Goal: Transaction & Acquisition: Purchase product/service

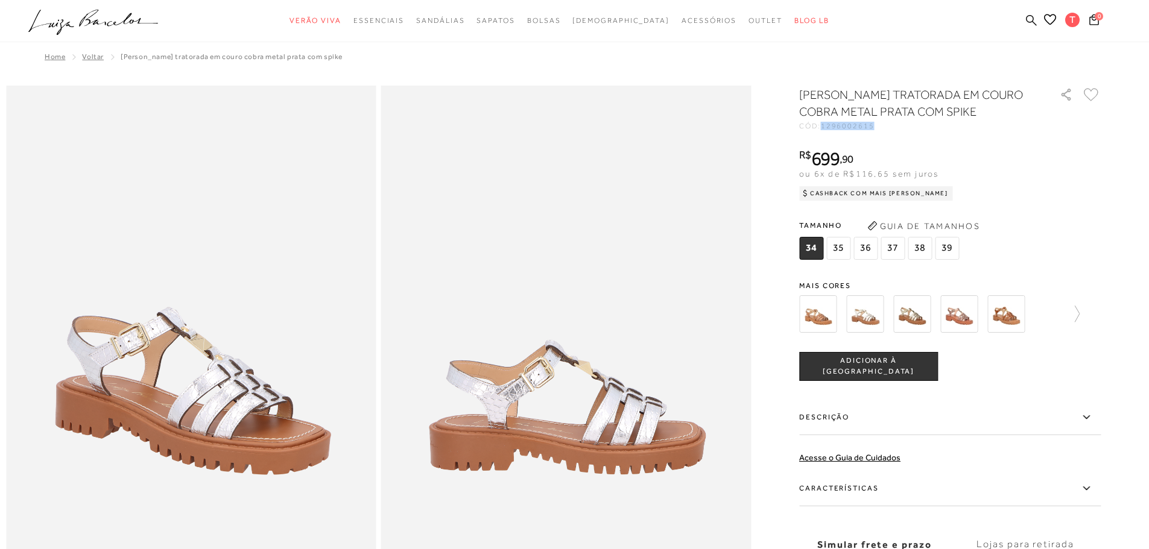
click at [1030, 17] on icon at bounding box center [1031, 19] width 11 height 11
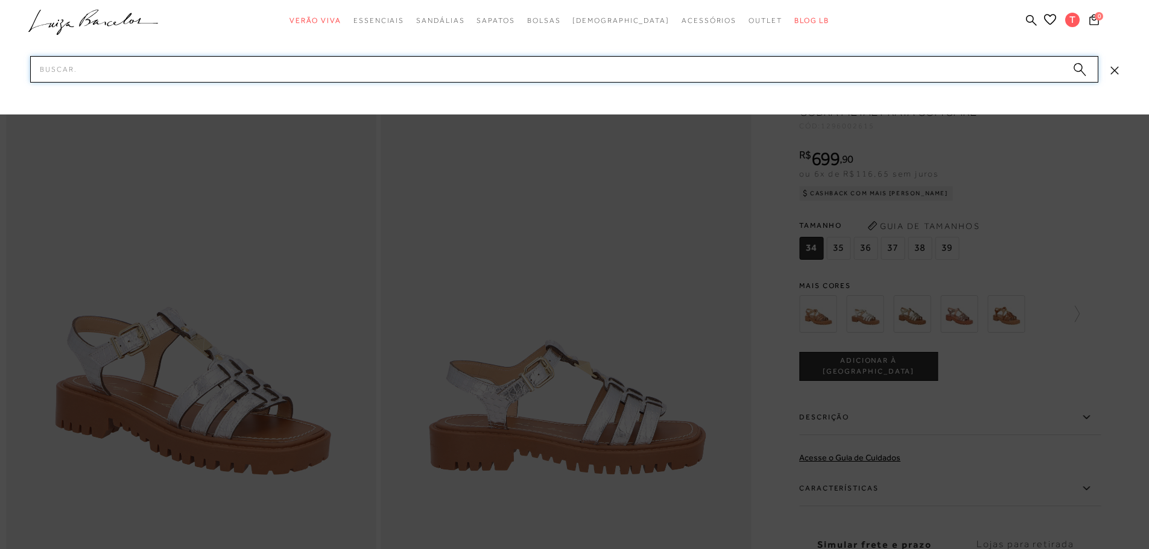
click at [796, 78] on input "Pesquisar" at bounding box center [564, 69] width 1068 height 27
paste input "137700141"
type input "137700141"
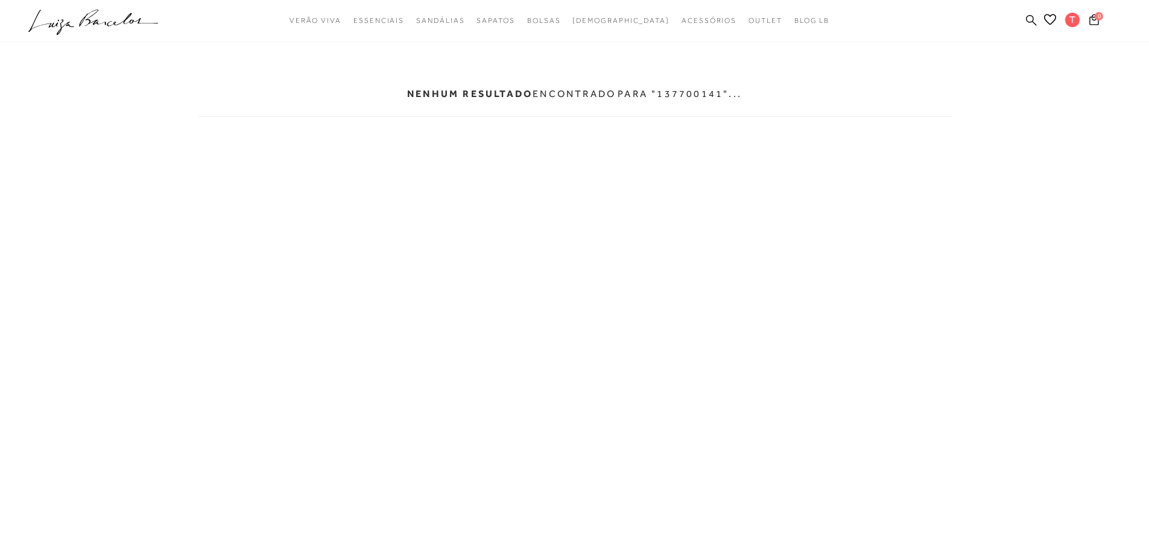
click at [1024, 20] on ul ".a{fill-rule:evenodd;} Verão Viva Em alta Modelo Essenciais" at bounding box center [565, 21] width 1074 height 22
click at [1031, 20] on icon at bounding box center [1031, 19] width 11 height 11
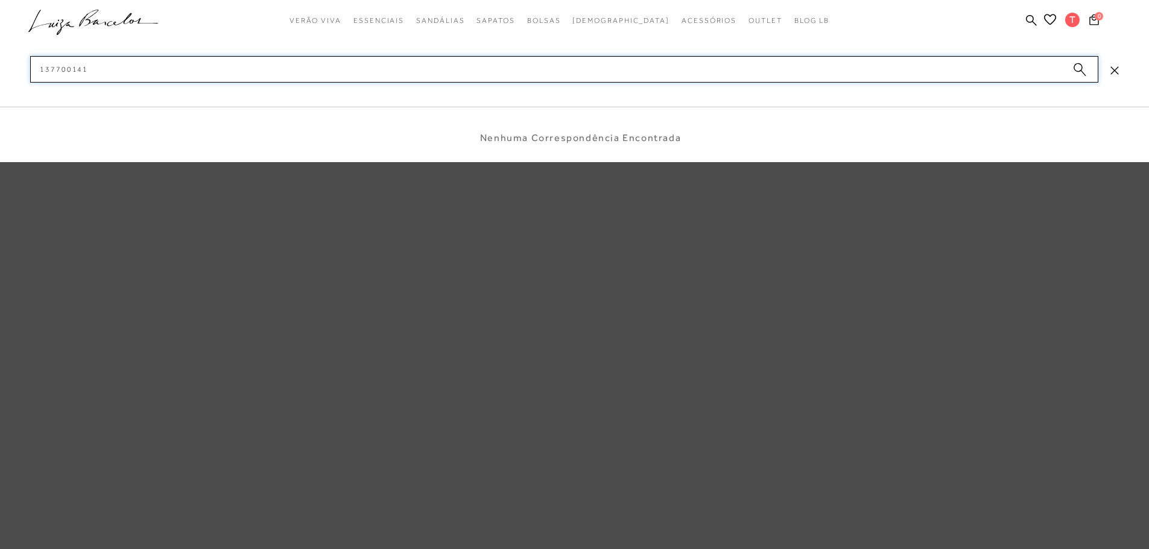
click at [153, 74] on input "137700141" at bounding box center [564, 69] width 1068 height 27
type input "137700141"
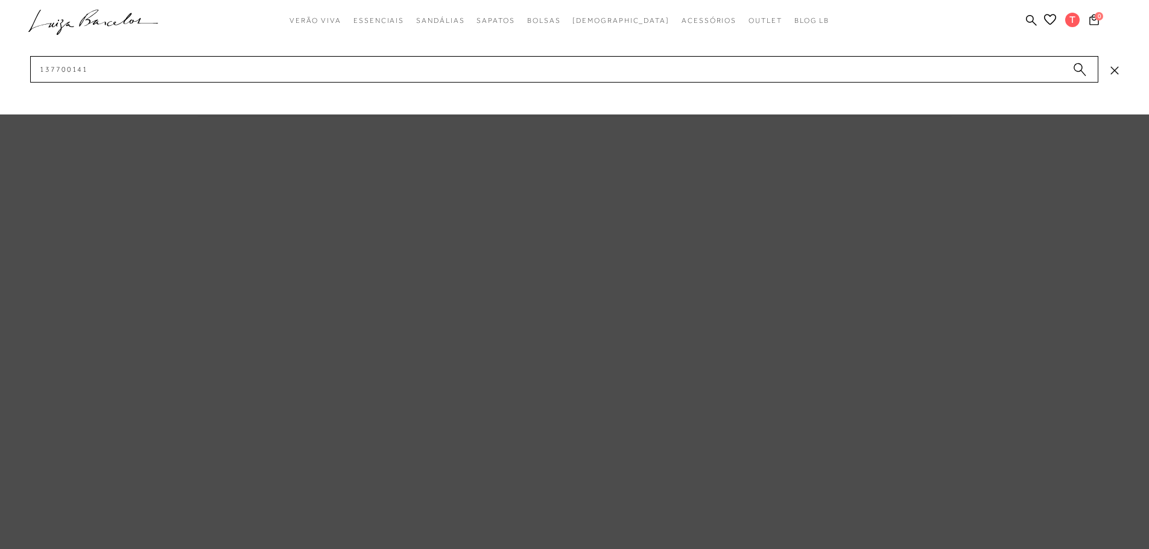
click at [104, 22] on icon ".a{fill-rule:evenodd;}" at bounding box center [93, 22] width 130 height 25
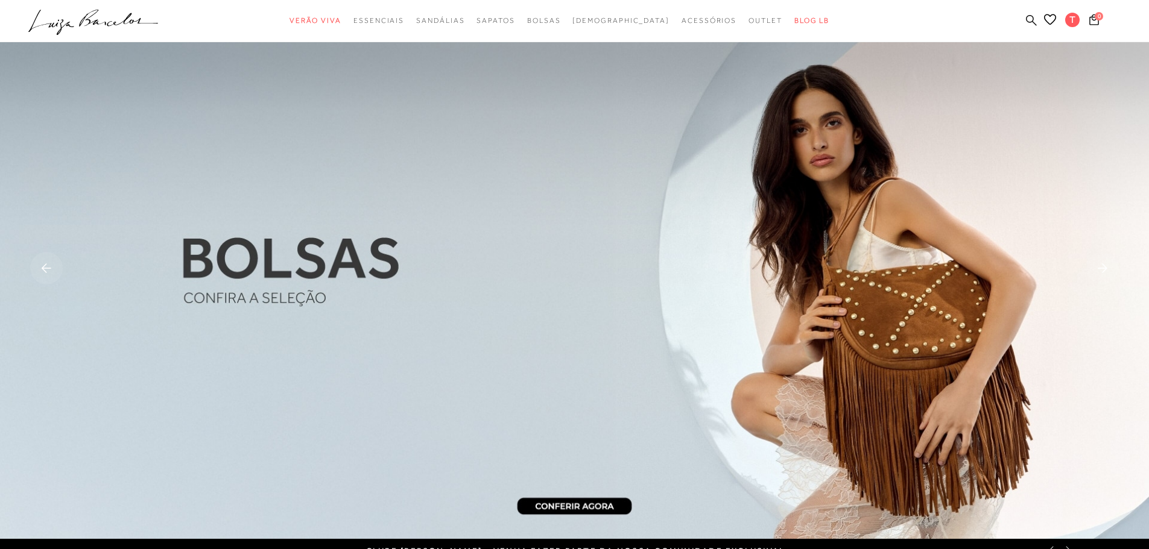
click at [1033, 18] on icon at bounding box center [1031, 19] width 11 height 11
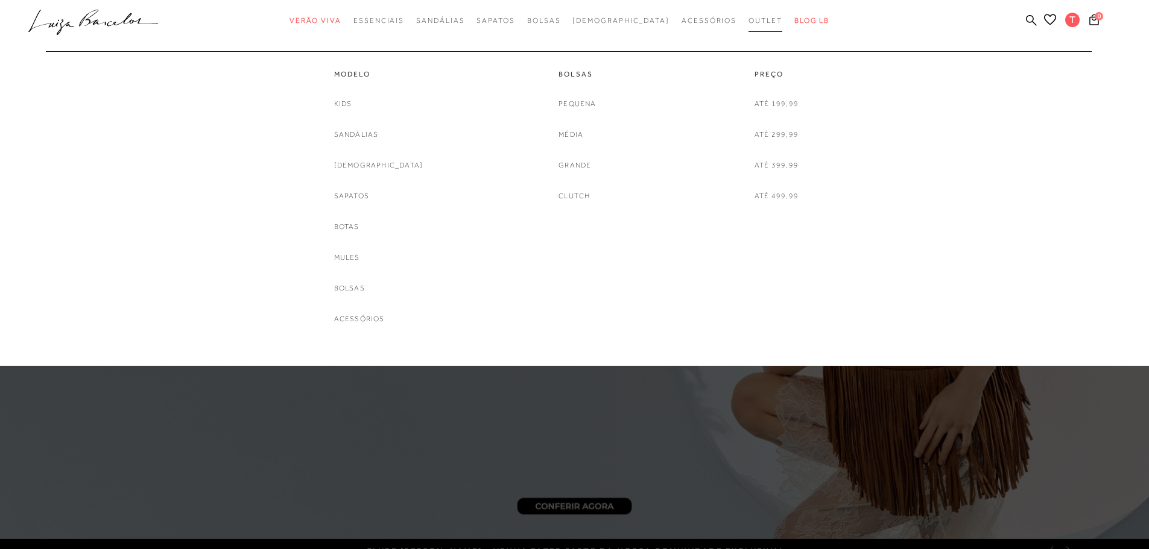
click at [748, 20] on span "Outlet" at bounding box center [765, 20] width 34 height 8
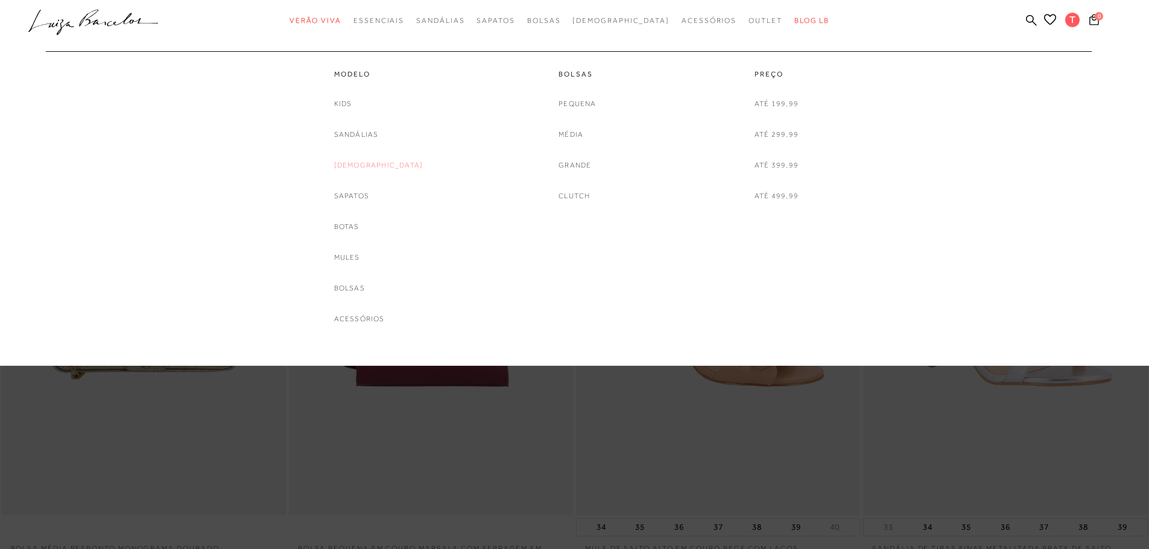
click at [361, 166] on link "[DEMOGRAPHIC_DATA]" at bounding box center [378, 165] width 89 height 13
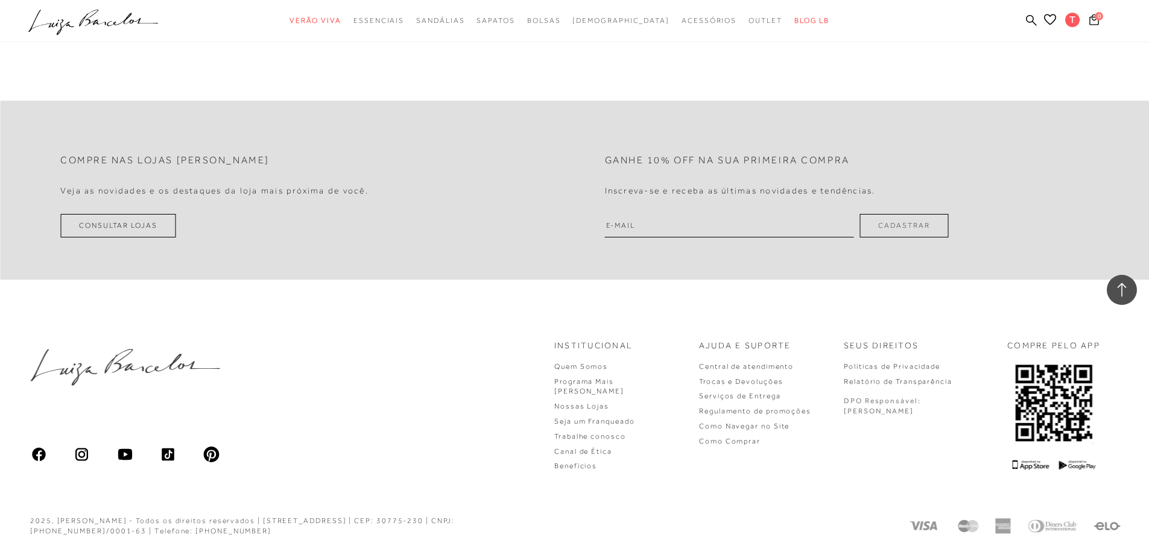
scroll to position [2872, 0]
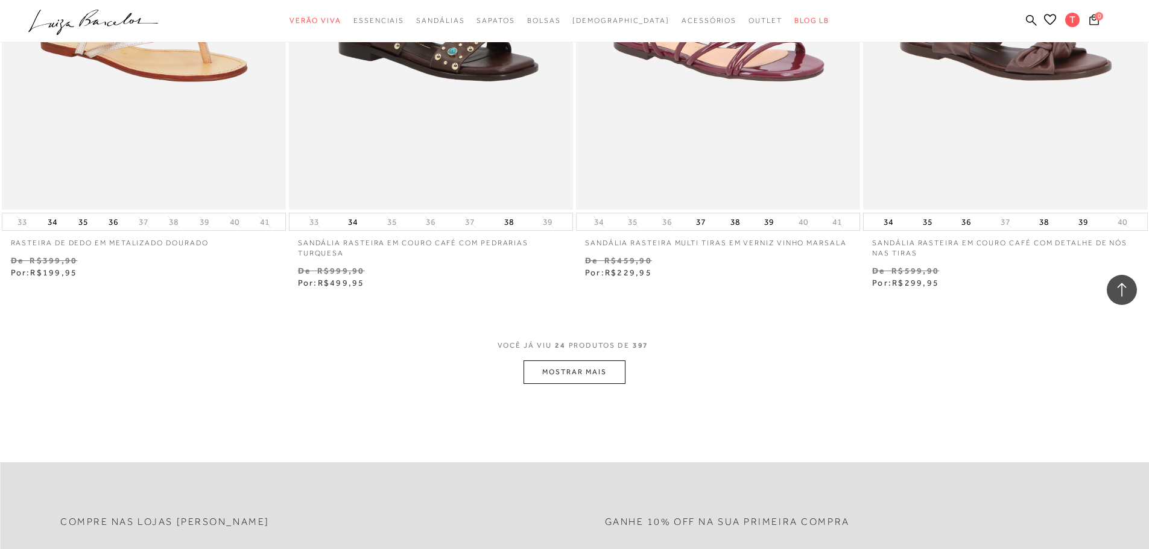
click at [569, 378] on button "MOSTRAR MAIS" at bounding box center [573, 373] width 101 height 24
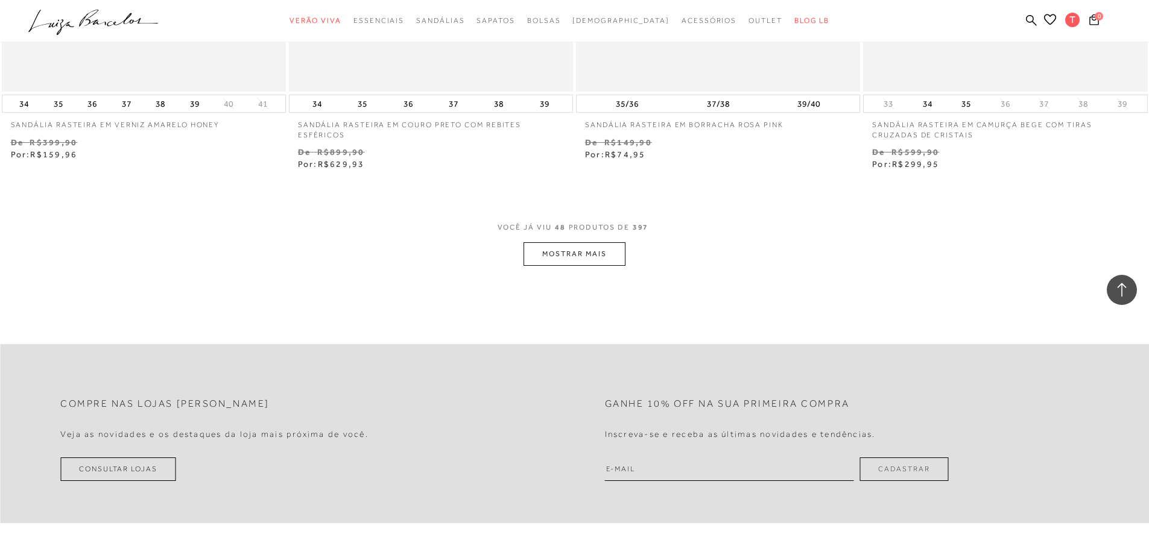
scroll to position [6128, 0]
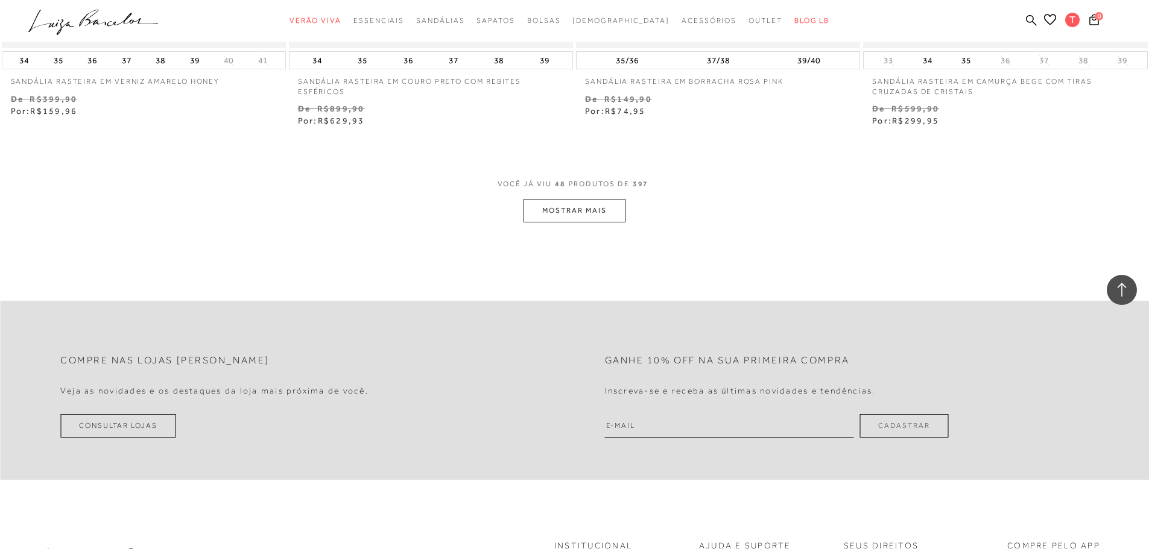
click at [590, 216] on button "MOSTRAR MAIS" at bounding box center [573, 211] width 101 height 24
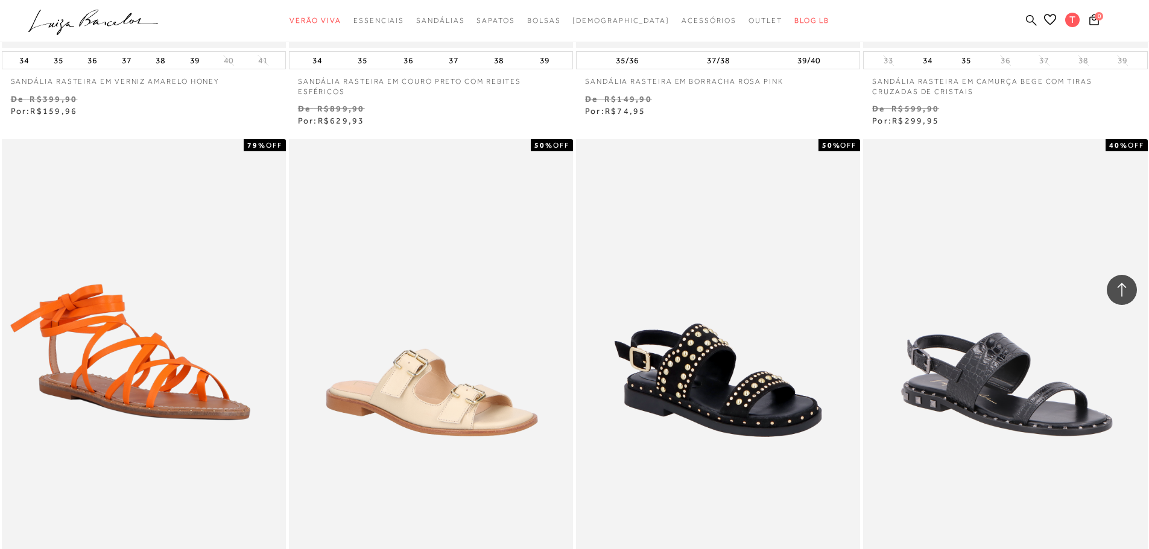
click at [1033, 20] on icon at bounding box center [1031, 19] width 11 height 11
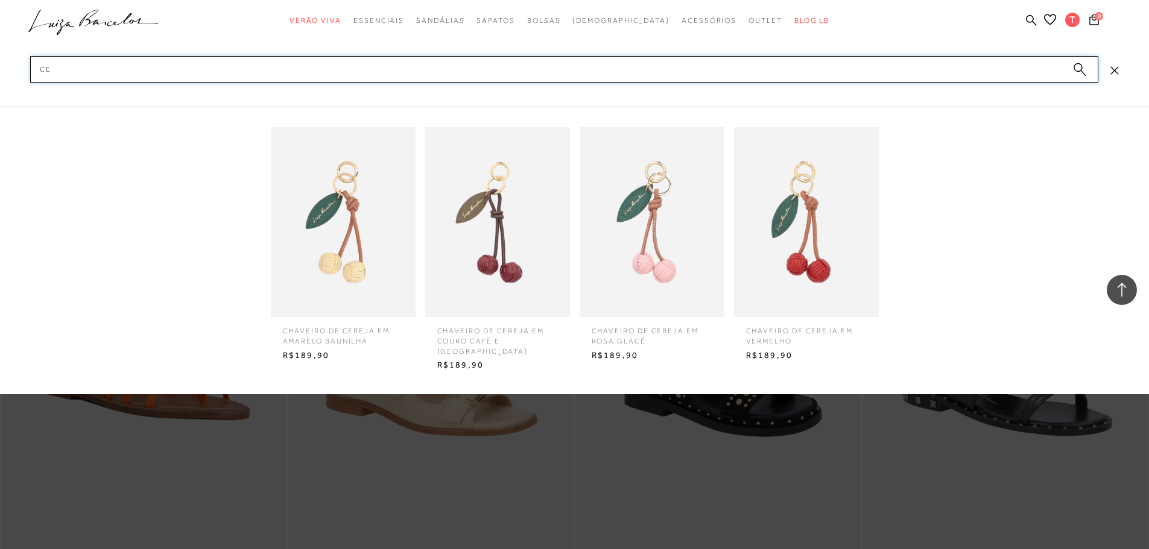
type input "C"
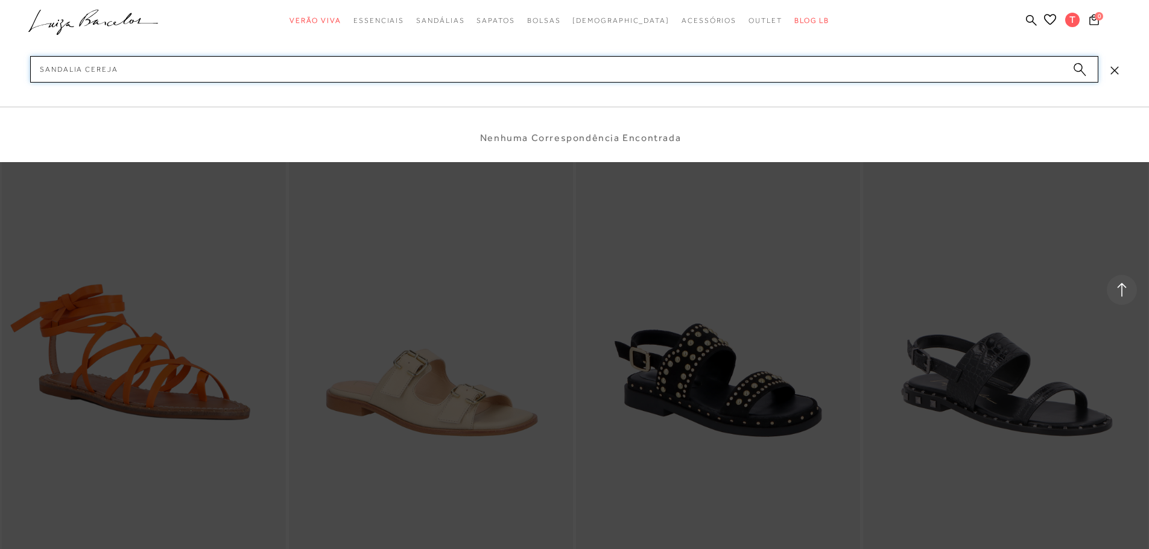
type input "SANDALIA CEREJA"
click at [568, 297] on div at bounding box center [574, 274] width 1149 height 549
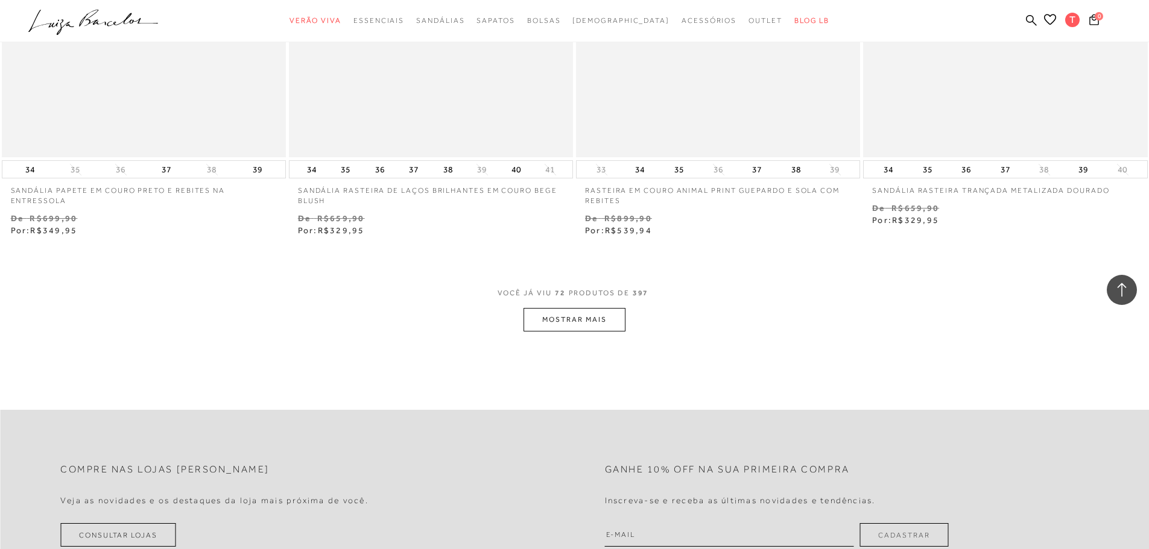
scroll to position [9142, 0]
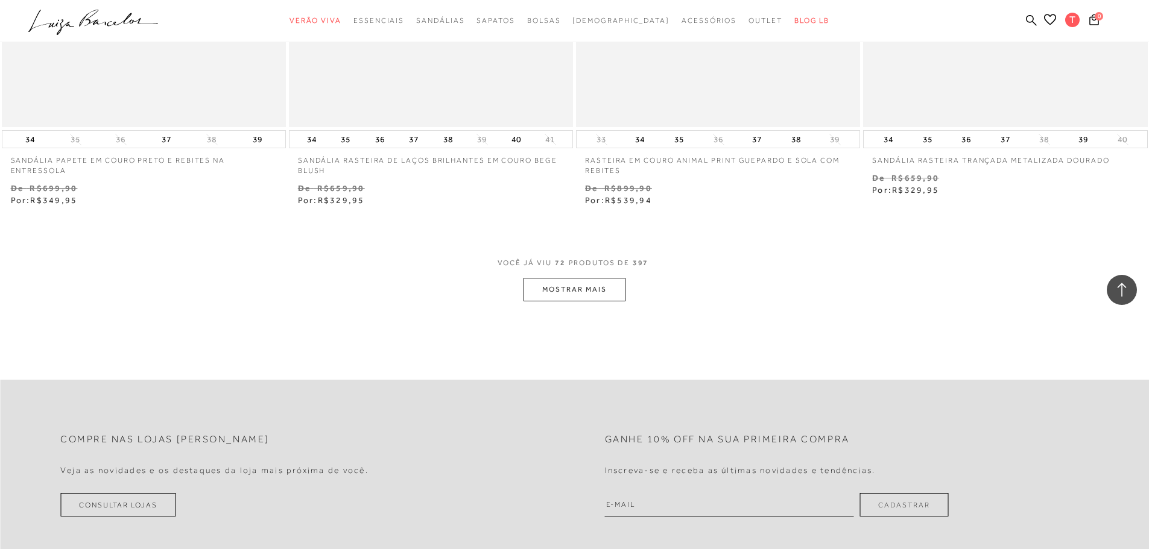
click at [591, 292] on button "MOSTRAR MAIS" at bounding box center [573, 290] width 101 height 24
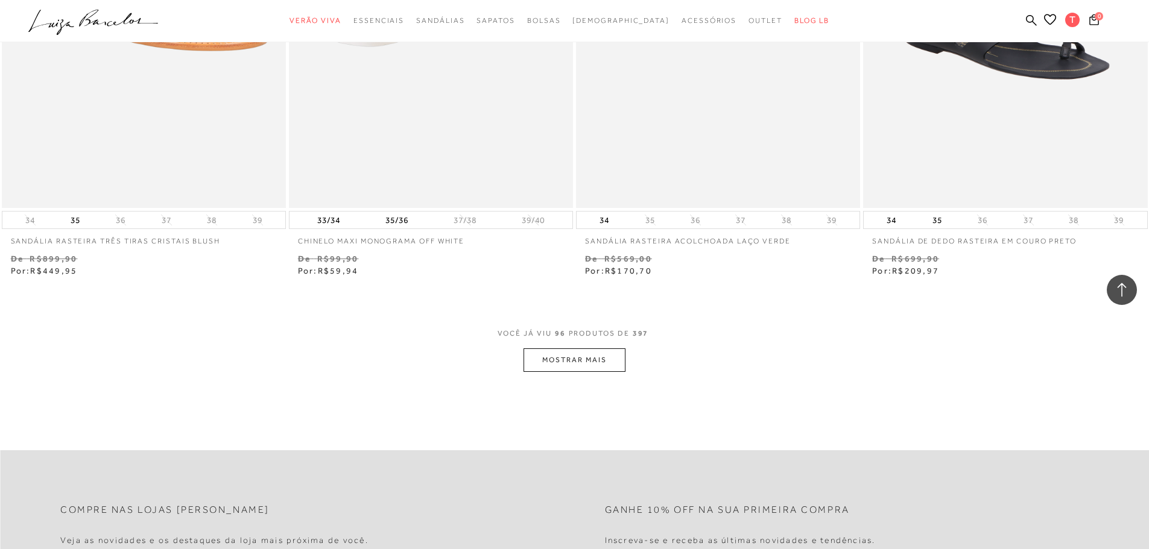
scroll to position [12157, 0]
click at [576, 359] on button "MOSTRAR MAIS" at bounding box center [573, 359] width 101 height 24
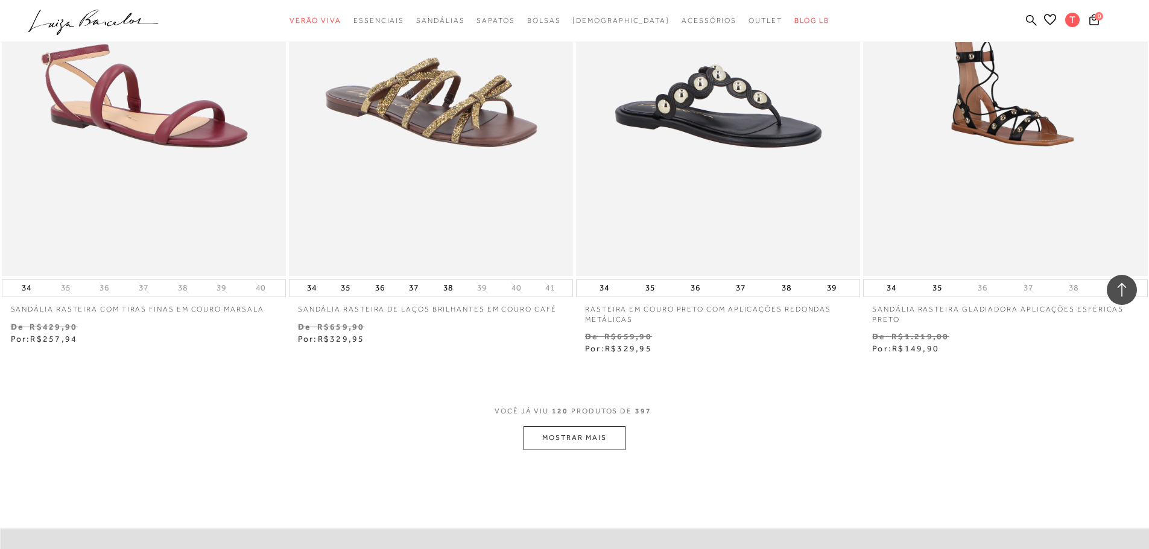
scroll to position [15232, 0]
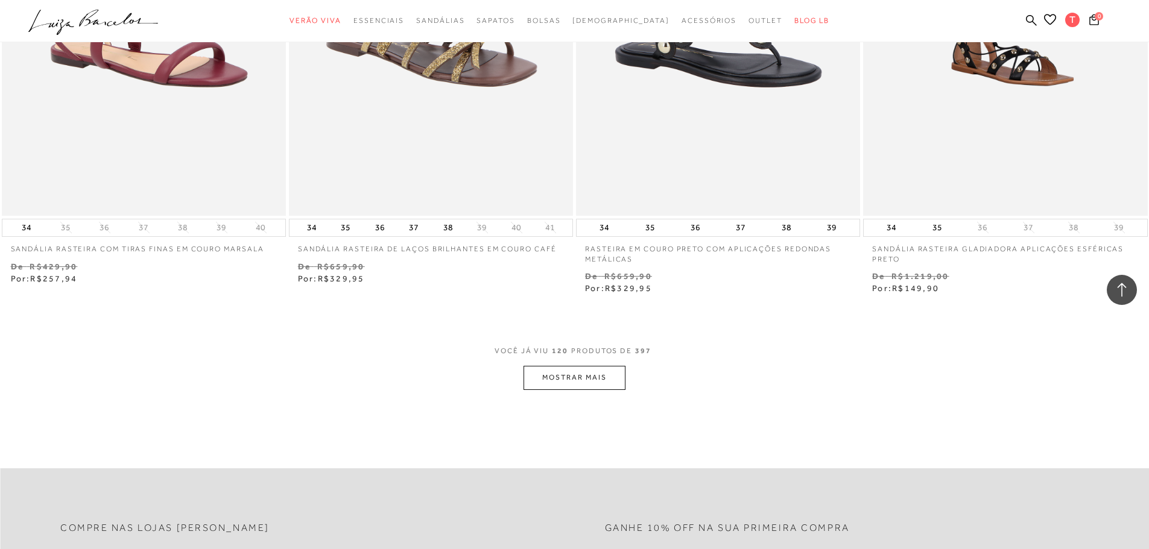
click at [575, 377] on button "MOSTRAR MAIS" at bounding box center [573, 378] width 101 height 24
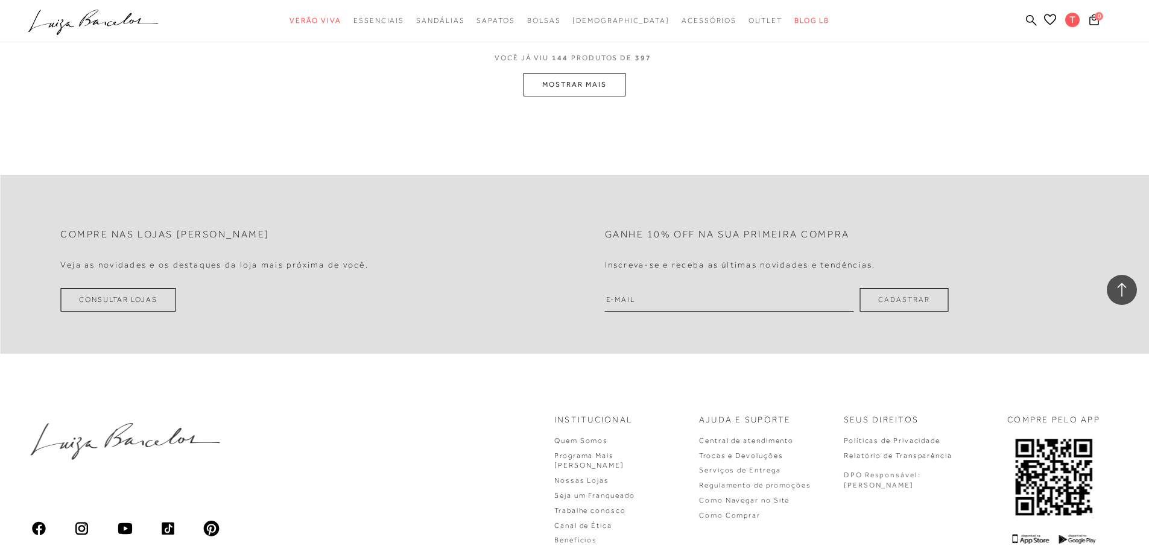
scroll to position [18608, 0]
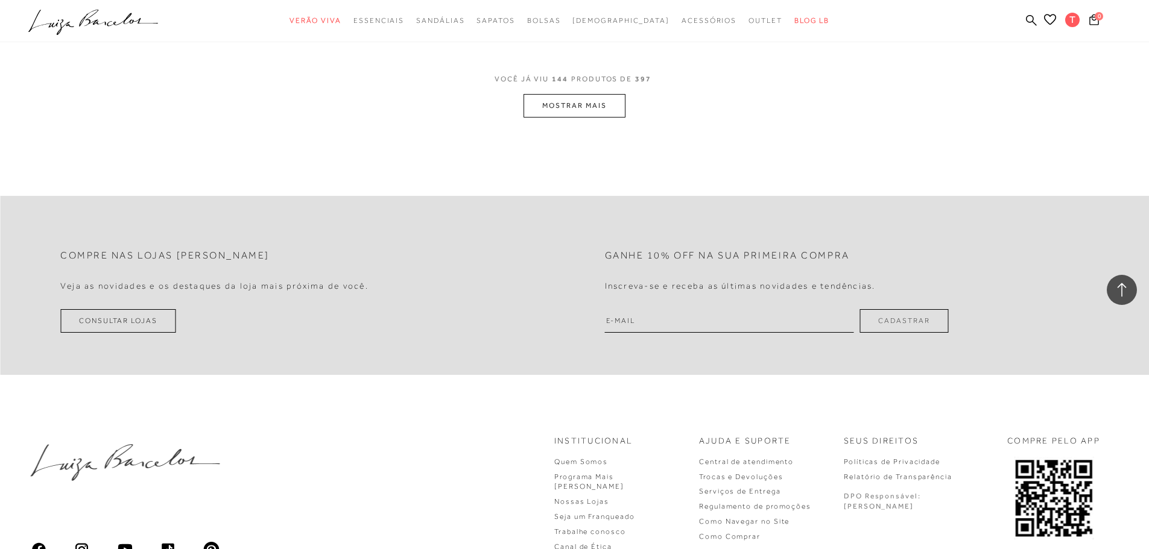
click at [563, 113] on button "MOSTRAR MAIS" at bounding box center [573, 106] width 101 height 24
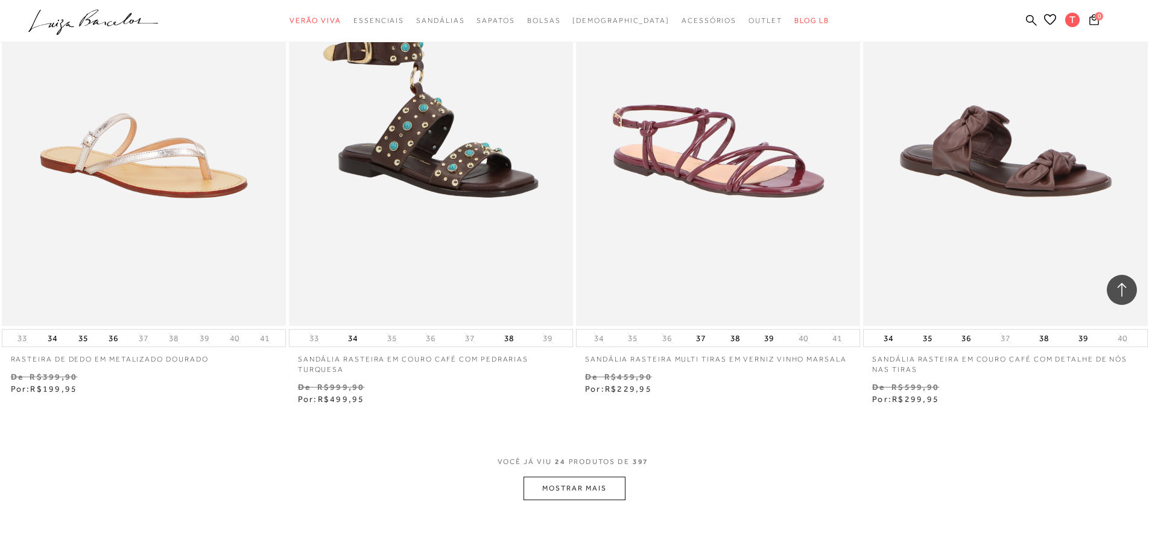
scroll to position [2894, 0]
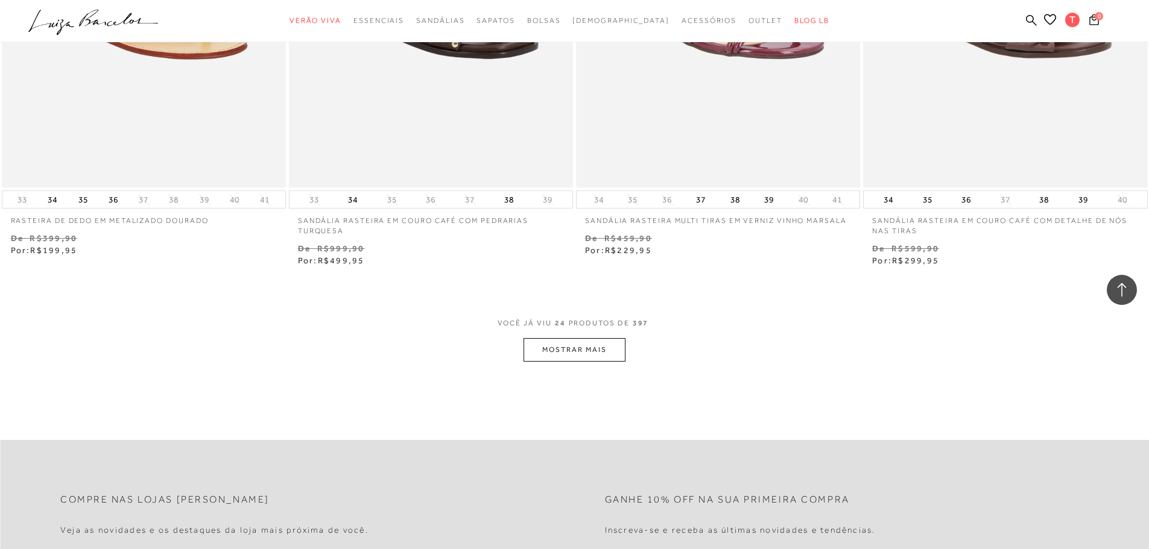
click at [596, 344] on button "MOSTRAR MAIS" at bounding box center [573, 350] width 101 height 24
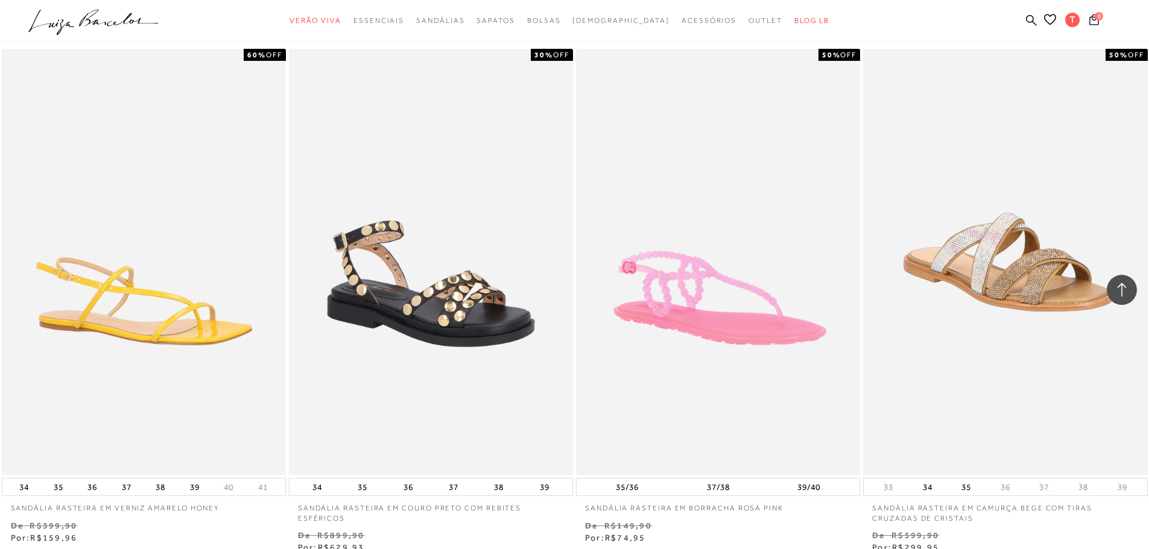
scroll to position [5909, 0]
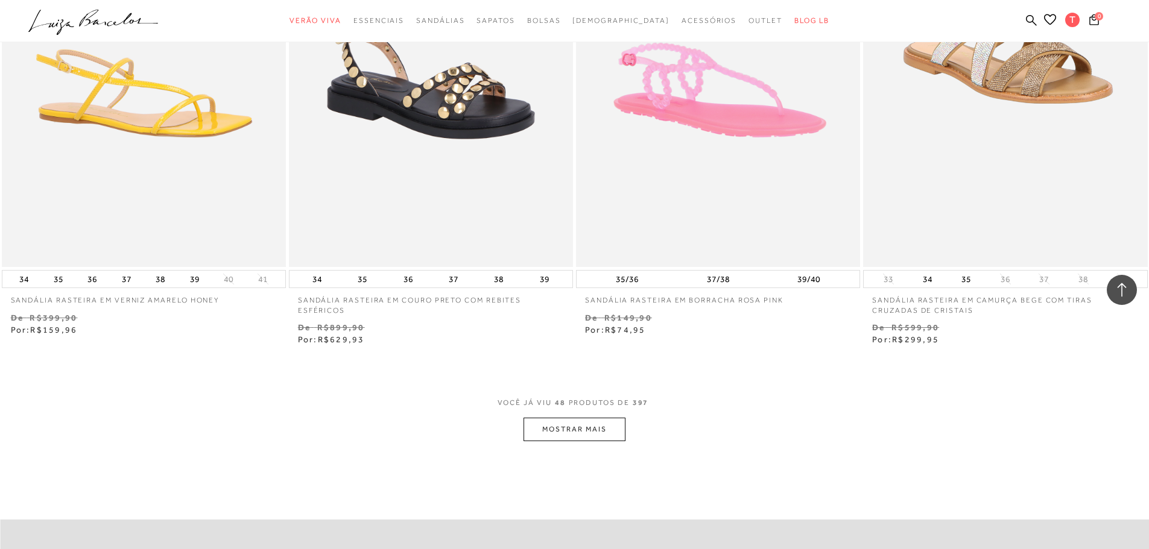
click at [584, 431] on button "MOSTRAR MAIS" at bounding box center [573, 430] width 101 height 24
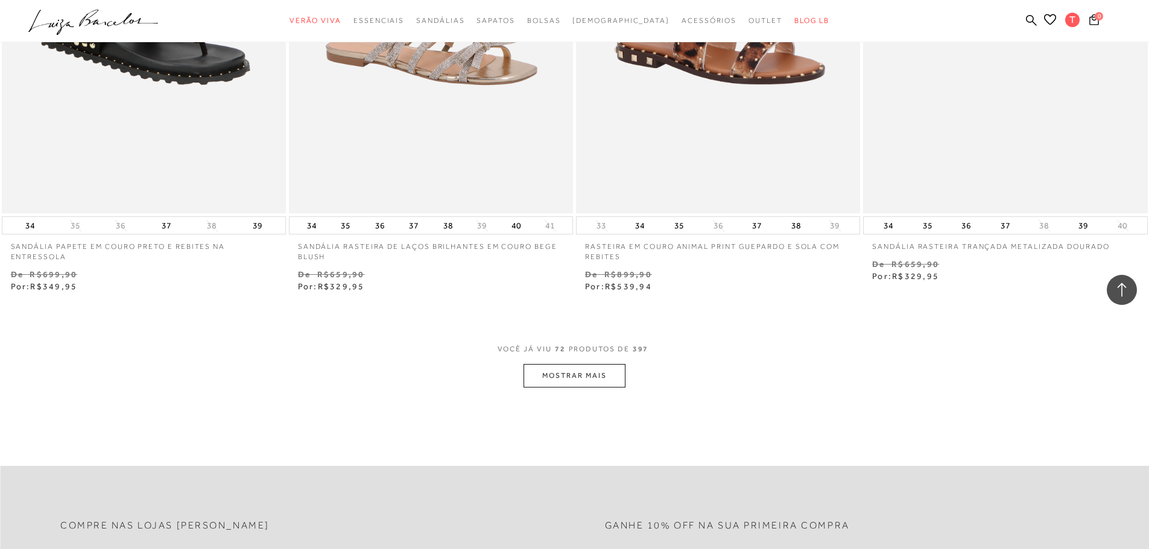
scroll to position [9104, 0]
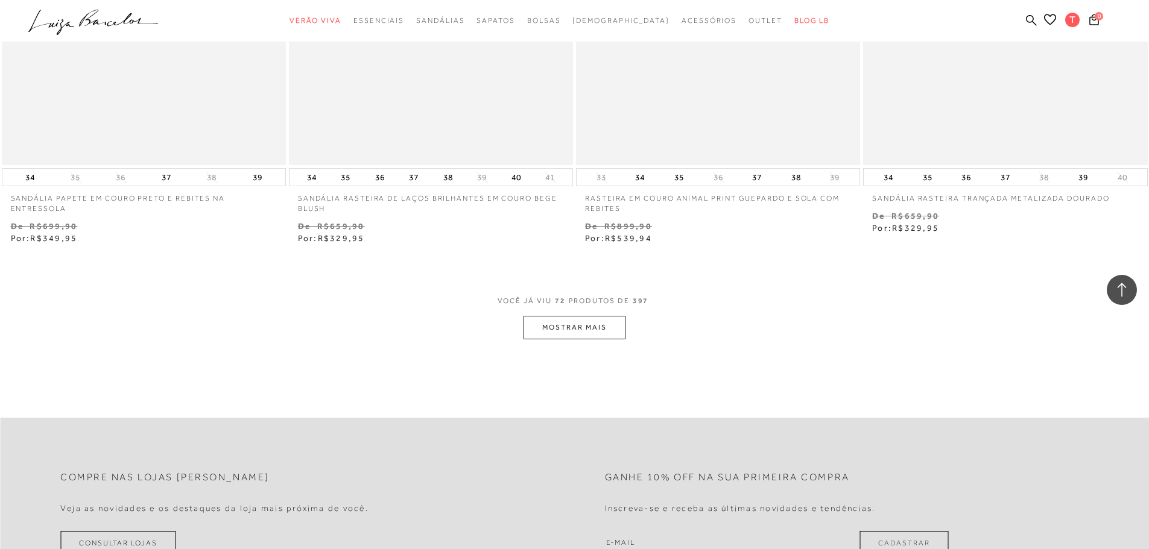
click at [570, 332] on button "MOSTRAR MAIS" at bounding box center [573, 328] width 101 height 24
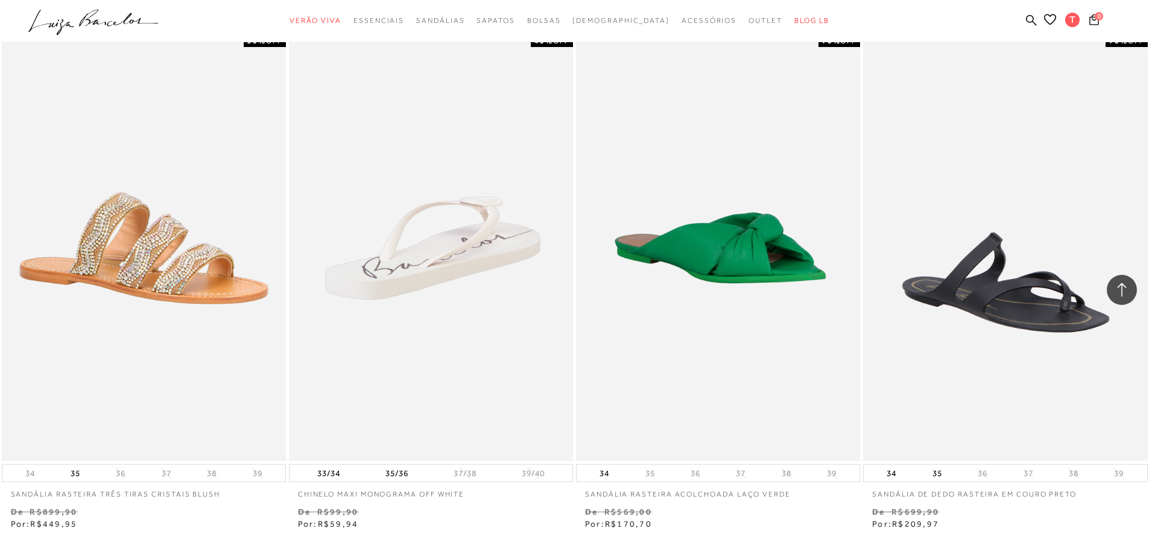
scroll to position [12083, 0]
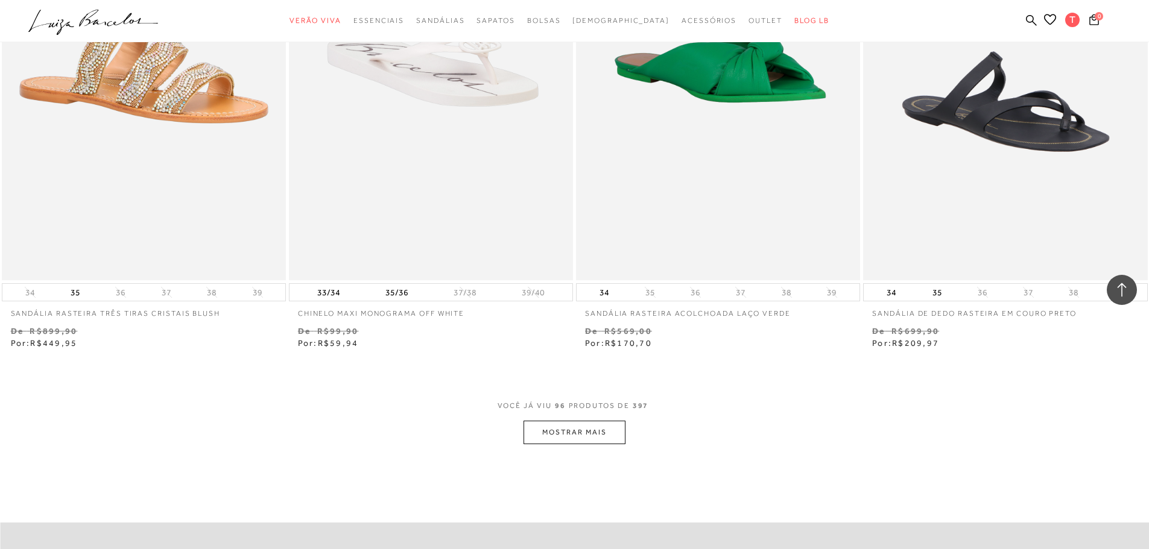
click at [570, 429] on button "MOSTRAR MAIS" at bounding box center [573, 433] width 101 height 24
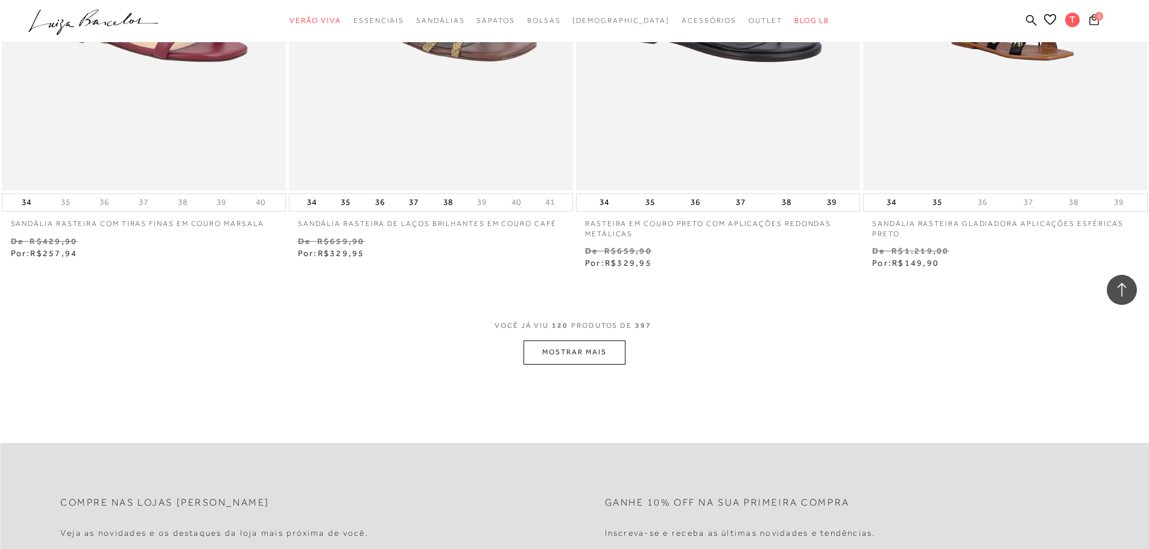
scroll to position [15460, 0]
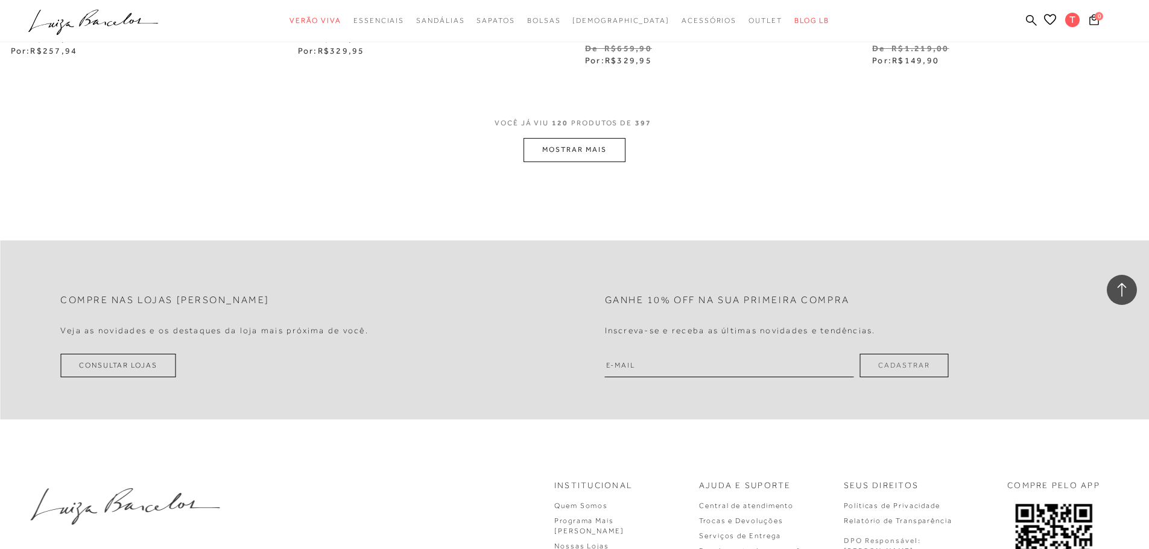
click at [566, 148] on button "MOSTRAR MAIS" at bounding box center [573, 150] width 101 height 24
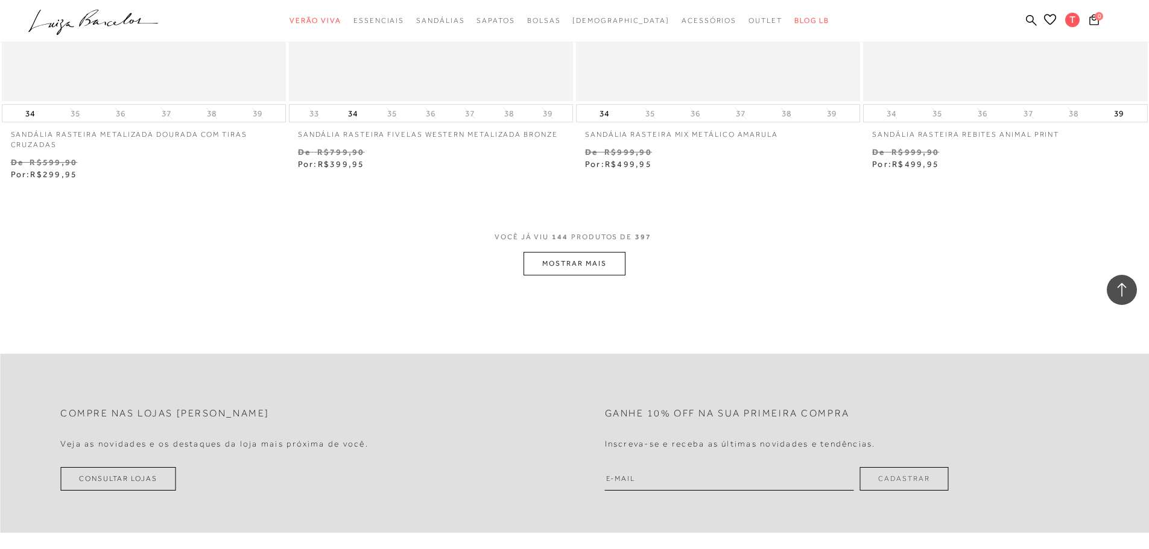
scroll to position [18474, 0]
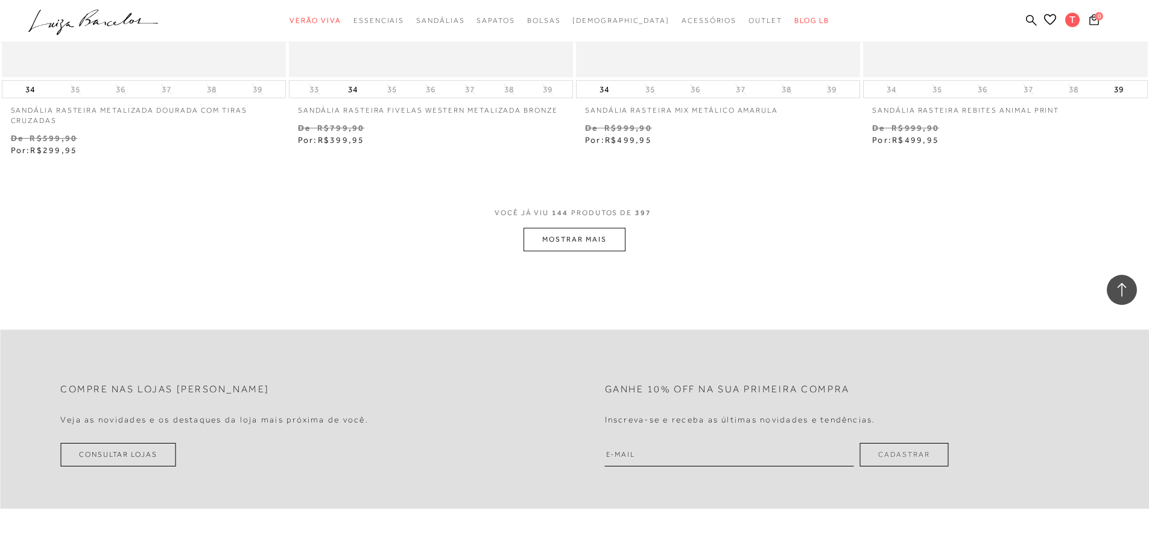
click at [575, 232] on button "MOSTRAR MAIS" at bounding box center [573, 240] width 101 height 24
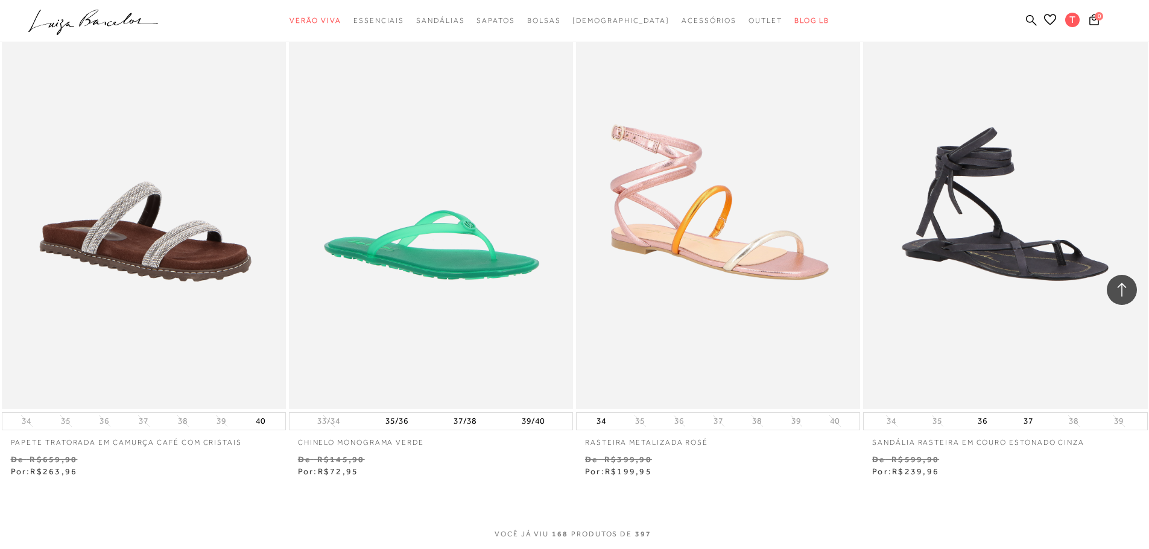
scroll to position [21368, 0]
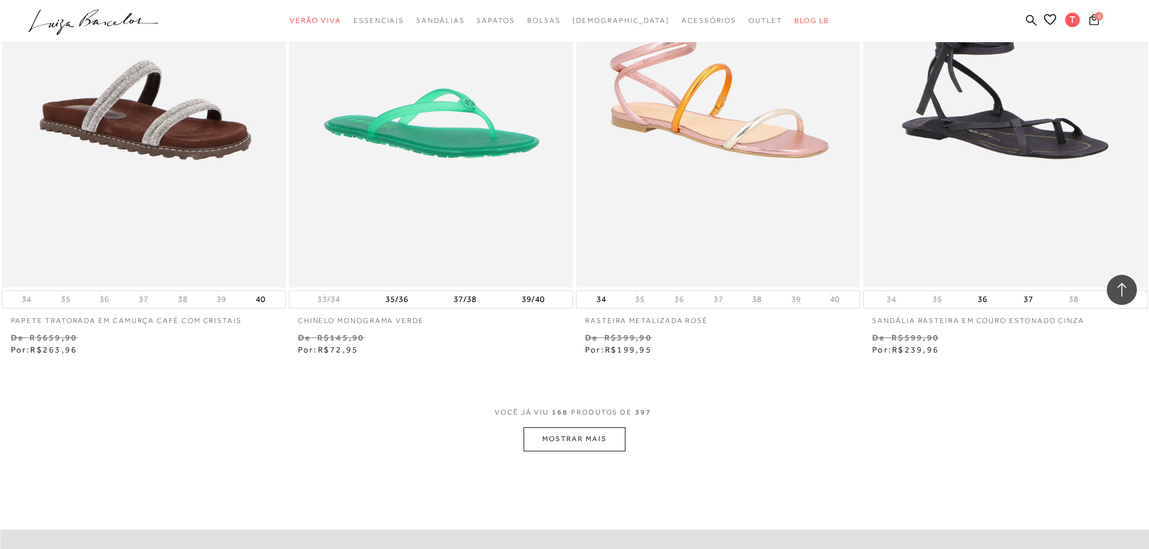
click at [593, 434] on button "MOSTRAR MAIS" at bounding box center [573, 439] width 101 height 24
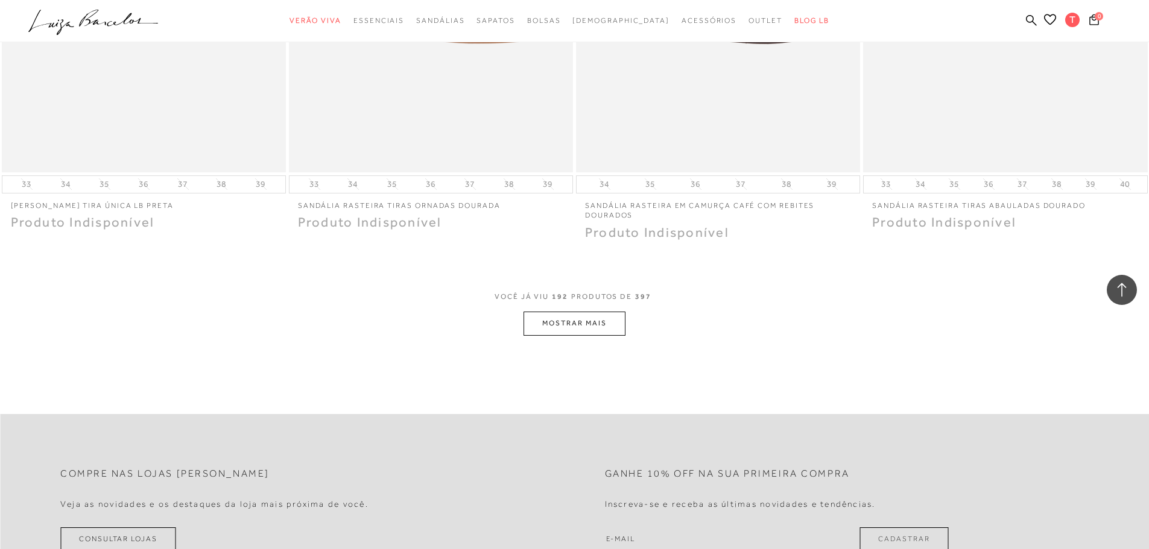
scroll to position [24564, 0]
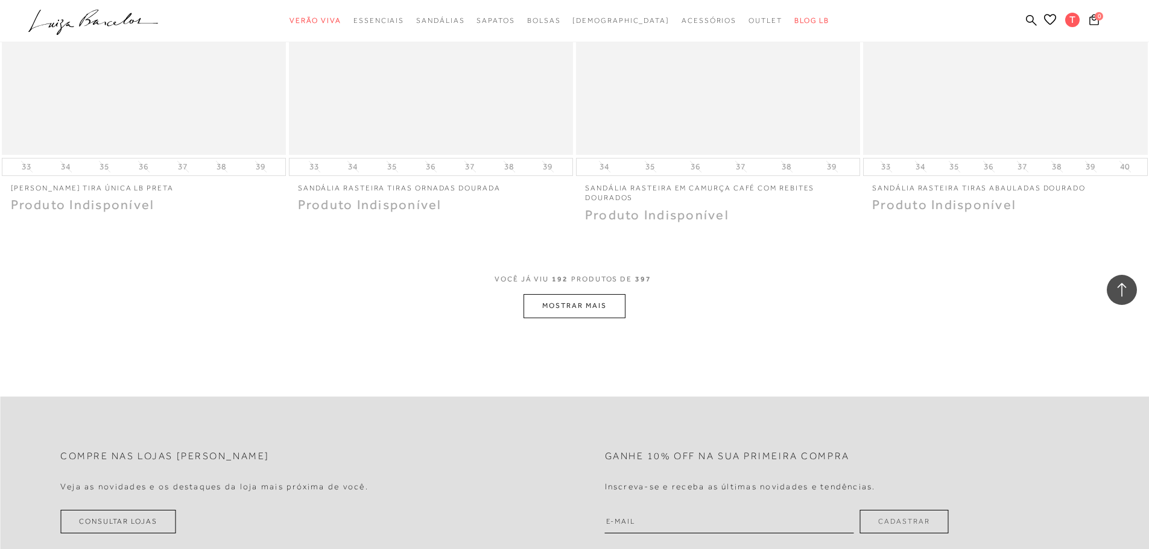
click at [584, 310] on button "MOSTRAR MAIS" at bounding box center [573, 306] width 101 height 24
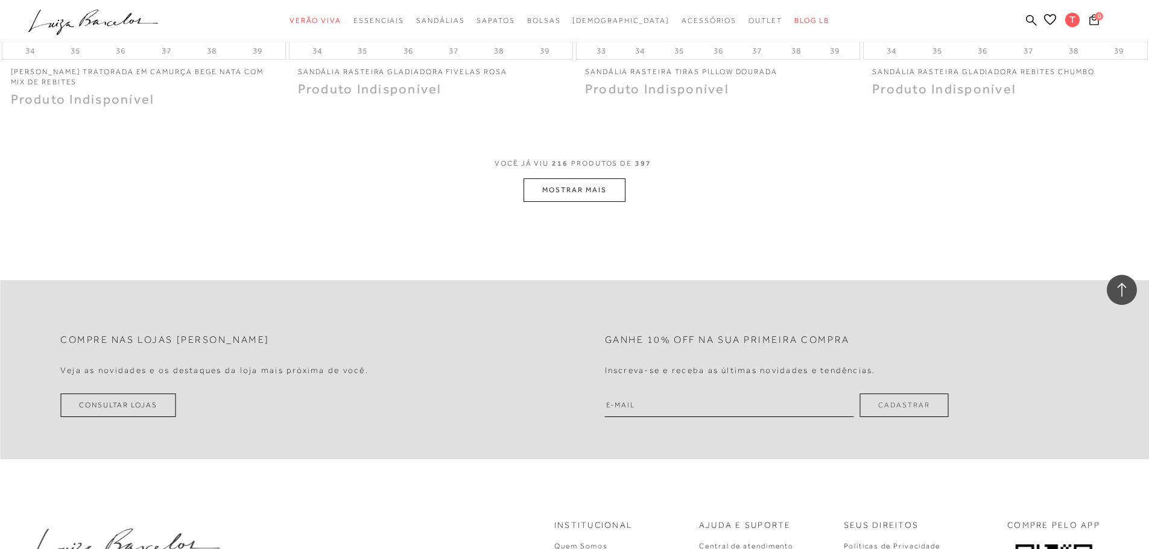
scroll to position [27699, 0]
click at [549, 194] on button "MOSTRAR MAIS" at bounding box center [573, 190] width 101 height 24
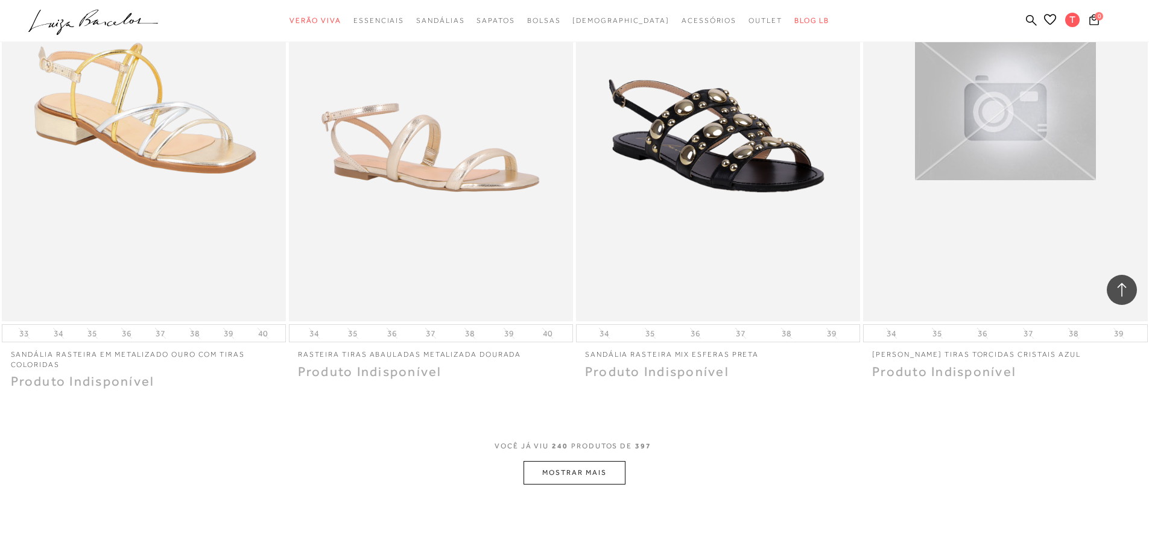
scroll to position [30473, 0]
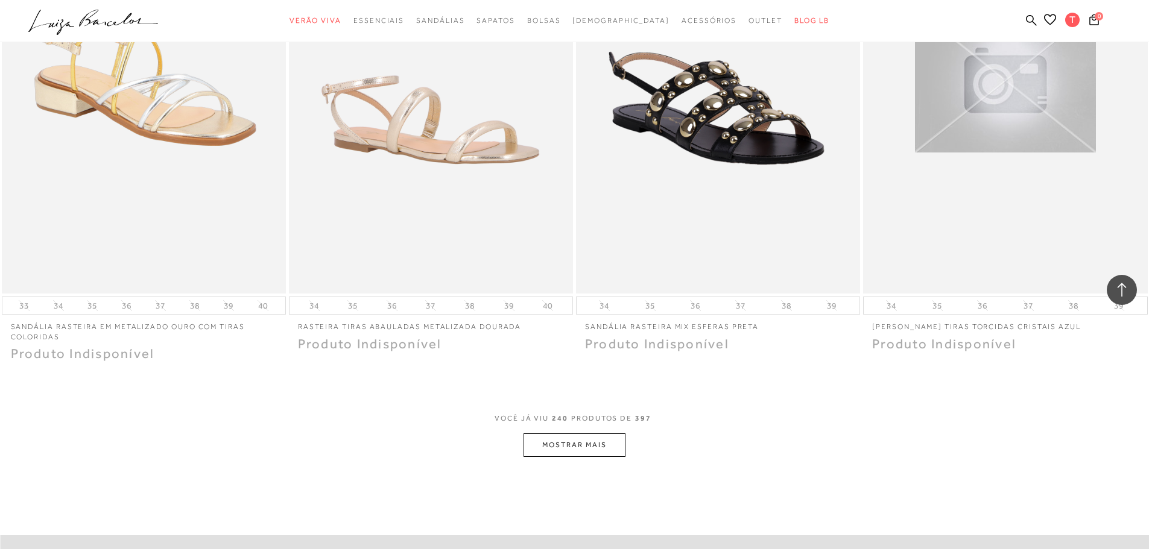
click at [576, 453] on button "MOSTRAR MAIS" at bounding box center [573, 446] width 101 height 24
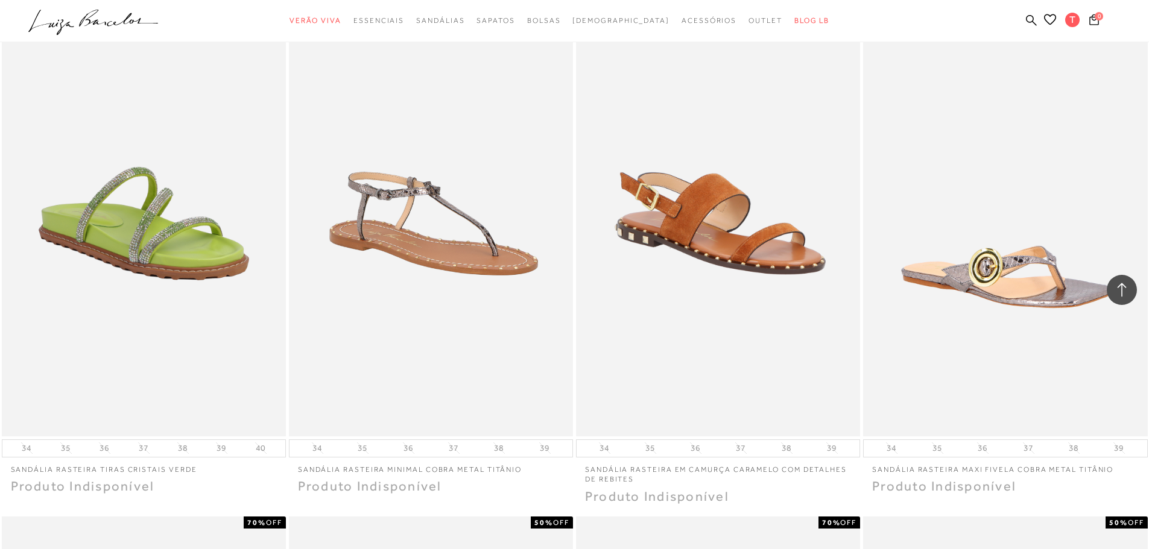
scroll to position [29086, 0]
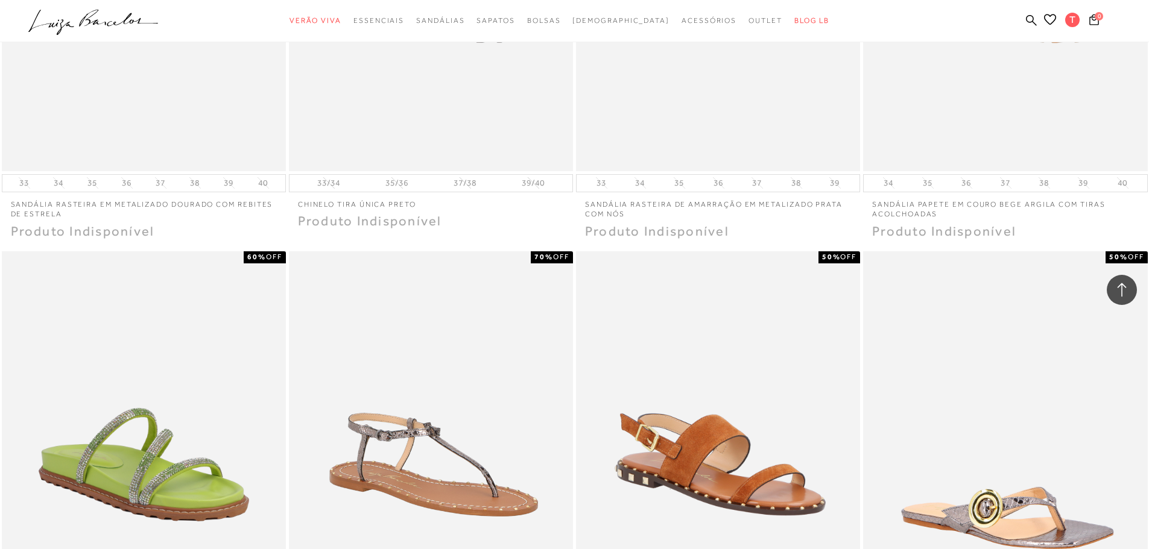
drag, startPoint x: 1029, startPoint y: 17, endPoint x: 882, endPoint y: 74, distance: 157.7
click at [1029, 17] on icon at bounding box center [1031, 19] width 11 height 11
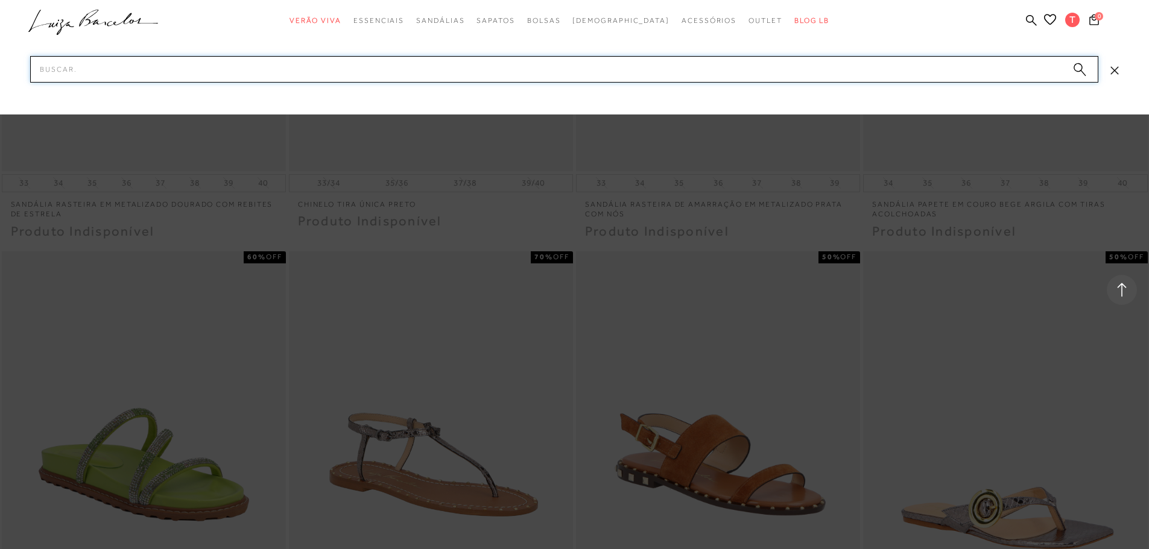
paste input "60020071-1"
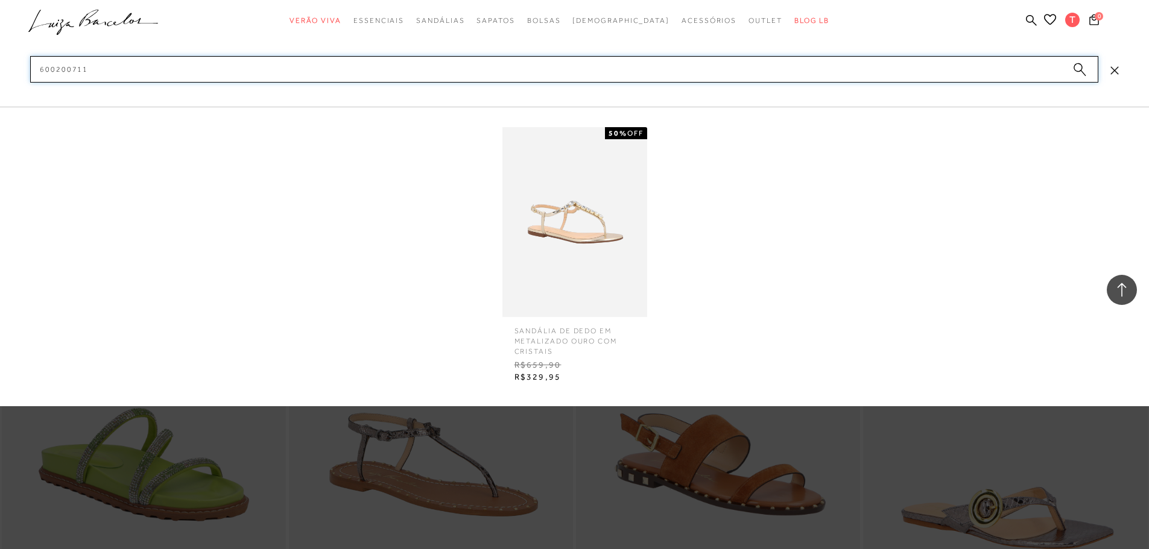
type input "600200711"
click at [536, 254] on img at bounding box center [574, 222] width 145 height 190
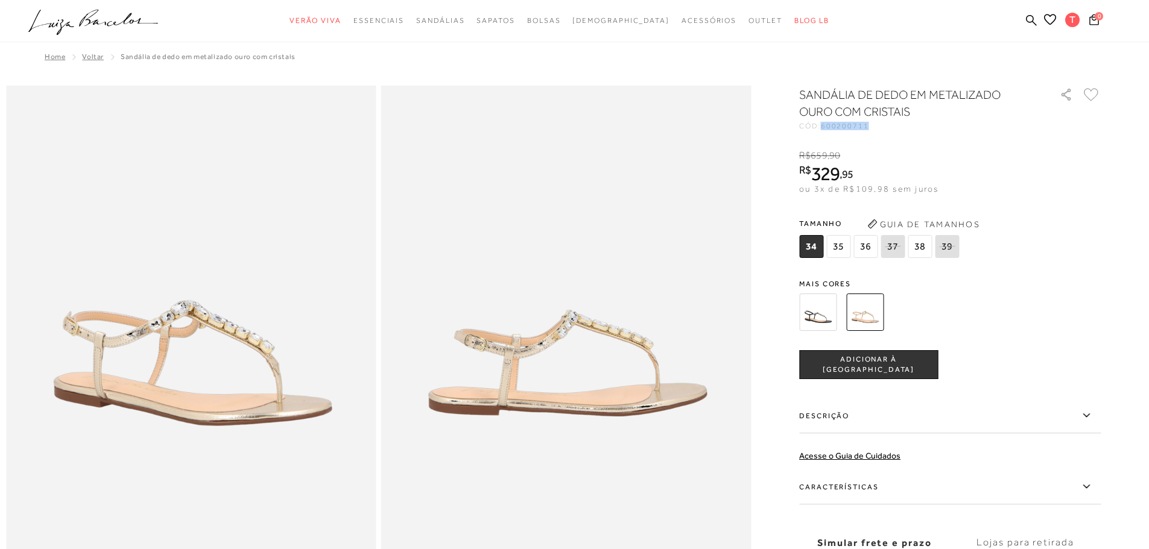
drag, startPoint x: 880, startPoint y: 131, endPoint x: 830, endPoint y: 131, distance: 50.0
click at [830, 131] on div "SANDÁLIA DE DEDO EM METALIZADO OURO COM CRISTAIS CÓD: 600200711 × É necessário …" at bounding box center [949, 353] width 301 height 535
copy span "600200711"
